Goal: Task Accomplishment & Management: Use online tool/utility

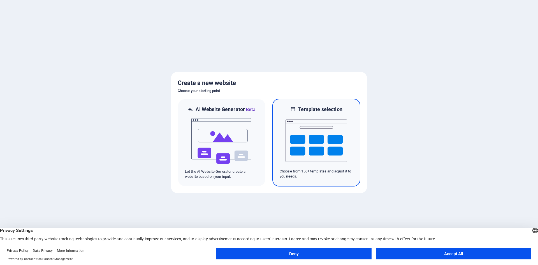
click at [343, 113] on img at bounding box center [317, 141] width 62 height 56
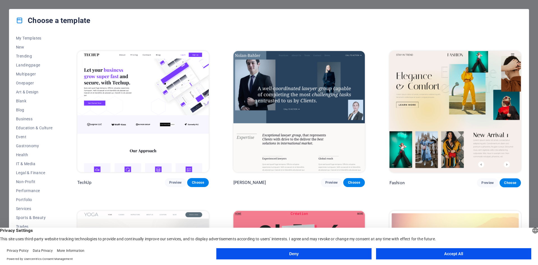
scroll to position [2383, 0]
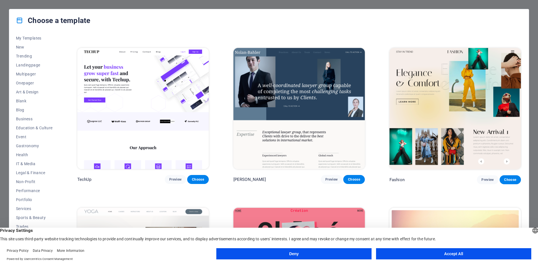
click at [150, 93] on img at bounding box center [143, 108] width 132 height 121
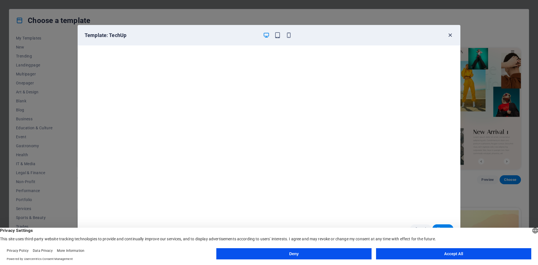
click at [450, 36] on icon "button" at bounding box center [450, 35] width 6 height 6
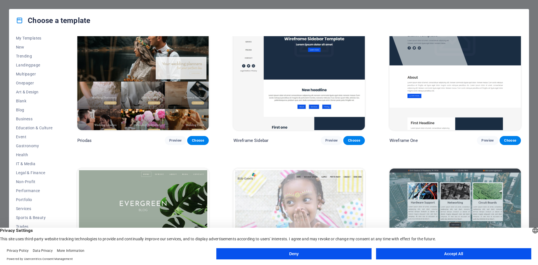
scroll to position [2748, 0]
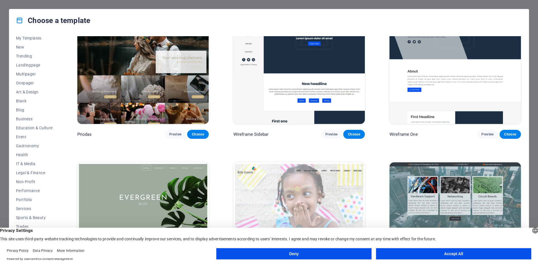
click at [422, 252] on button "Accept All" at bounding box center [453, 253] width 155 height 11
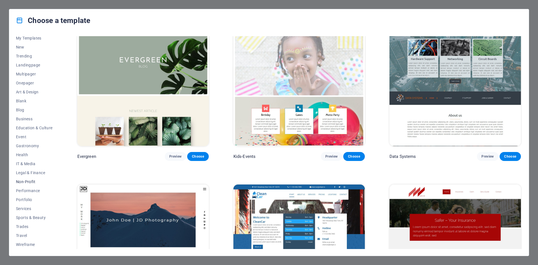
scroll to position [2888, 0]
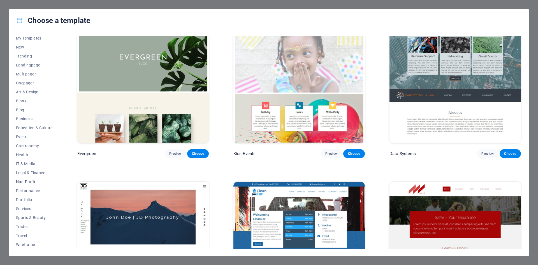
click at [31, 183] on span "Non-Profit" at bounding box center [34, 181] width 37 height 4
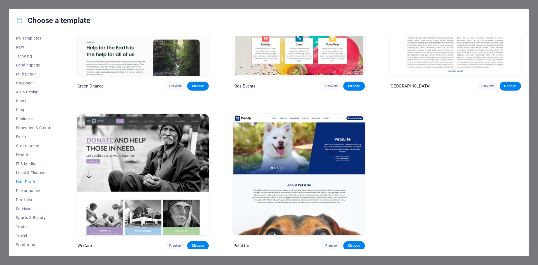
scroll to position [0, 0]
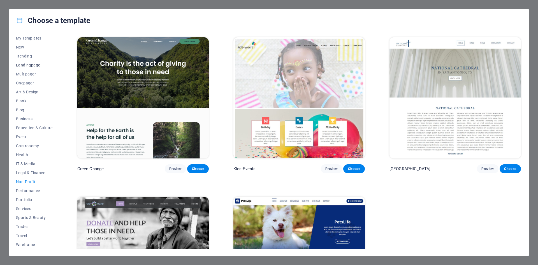
click at [24, 64] on span "Landingpage" at bounding box center [34, 65] width 37 height 4
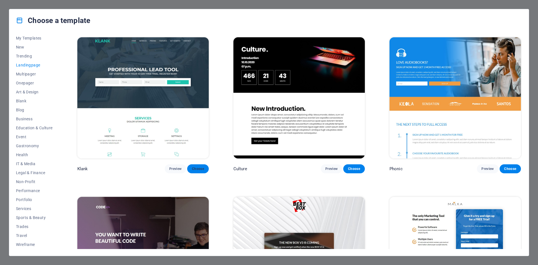
click at [199, 171] on button "Choose" at bounding box center [197, 168] width 21 height 9
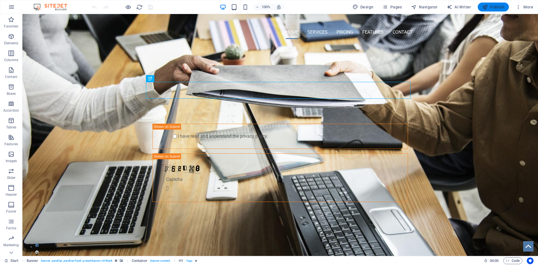
click at [492, 4] on button "Publish" at bounding box center [493, 7] width 31 height 9
